Goal: Go to known website: Access a specific website the user already knows

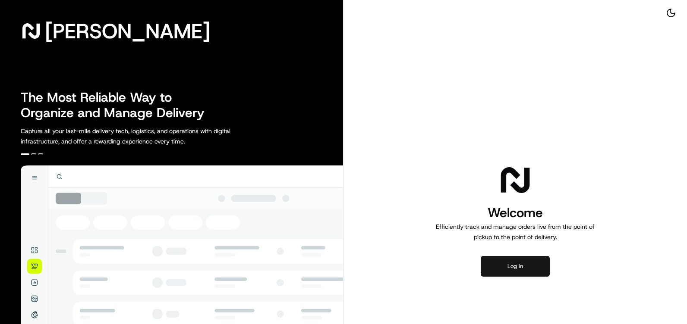
click at [519, 272] on button "Log in" at bounding box center [515, 266] width 69 height 21
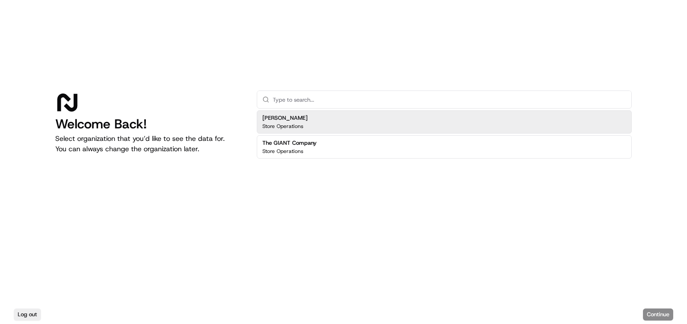
click at [372, 128] on div "Martin's Store Operations" at bounding box center [444, 121] width 375 height 23
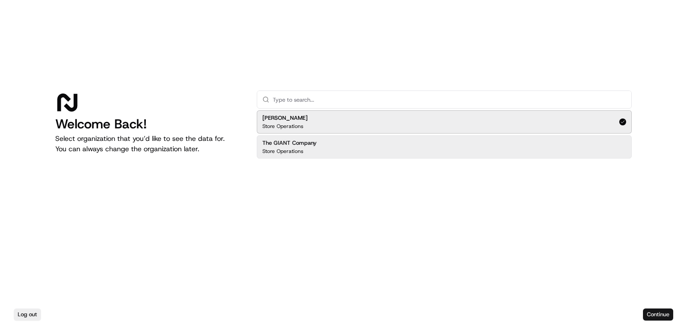
click at [653, 318] on button "Continue" at bounding box center [658, 315] width 30 height 12
